Goal: Task Accomplishment & Management: Manage account settings

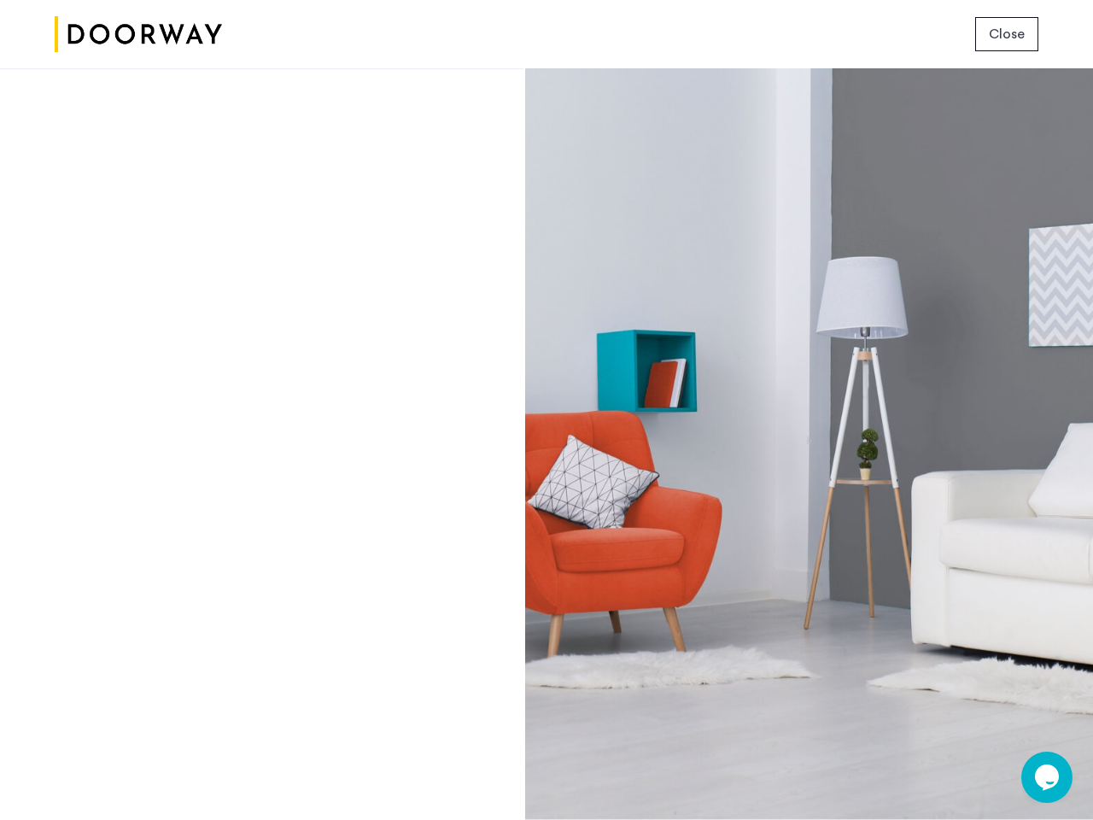
click at [1007, 34] on span "Close" at bounding box center [1007, 34] width 36 height 20
click at [1047, 777] on icon "Chat widget" at bounding box center [1047, 777] width 24 height 26
